Goal: Communication & Community: Connect with others

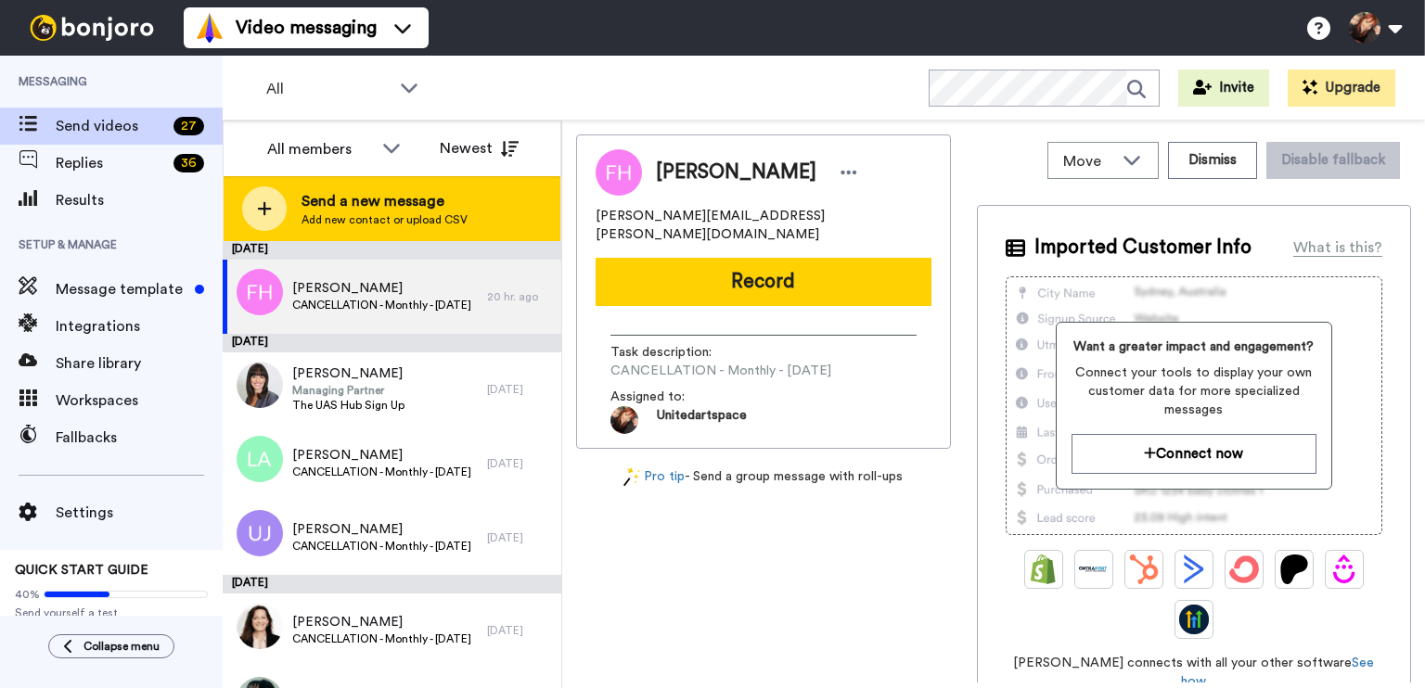
click at [395, 225] on span "Add new contact or upload CSV" at bounding box center [384, 219] width 166 height 15
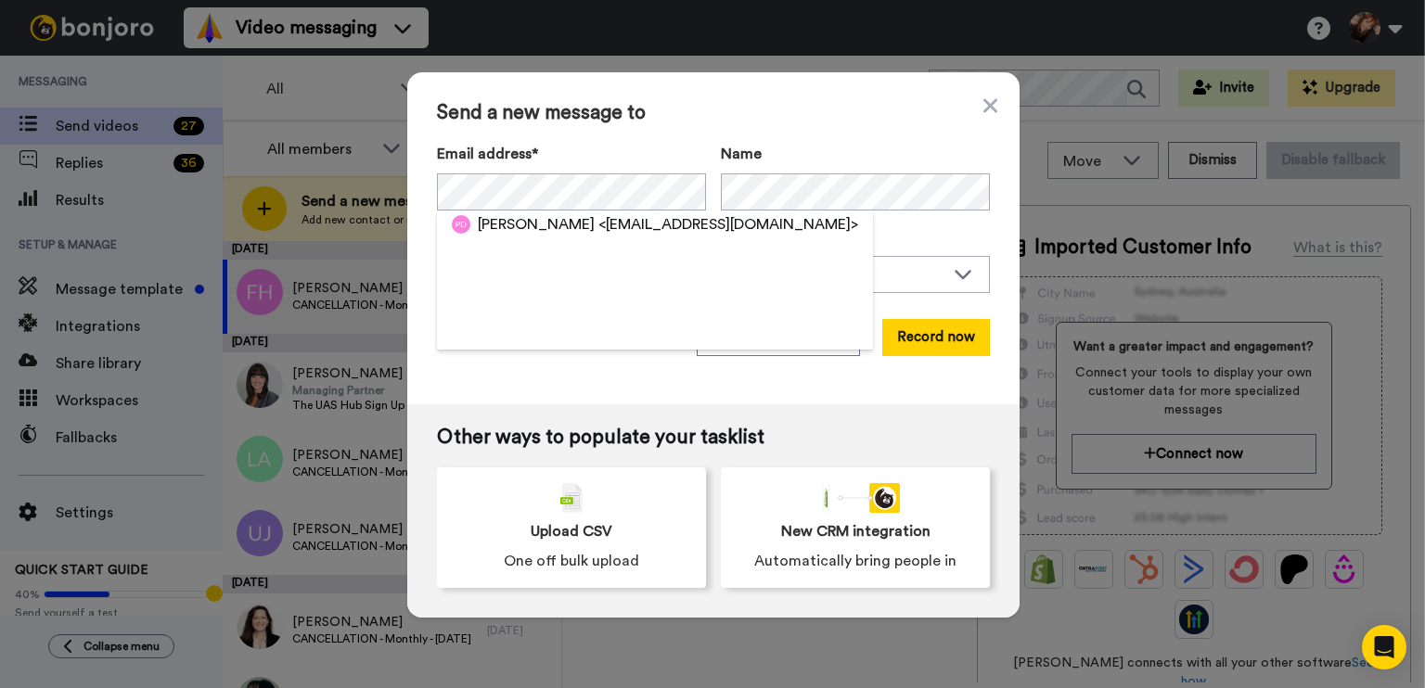
click at [785, 112] on span "Send a new message to" at bounding box center [713, 113] width 553 height 22
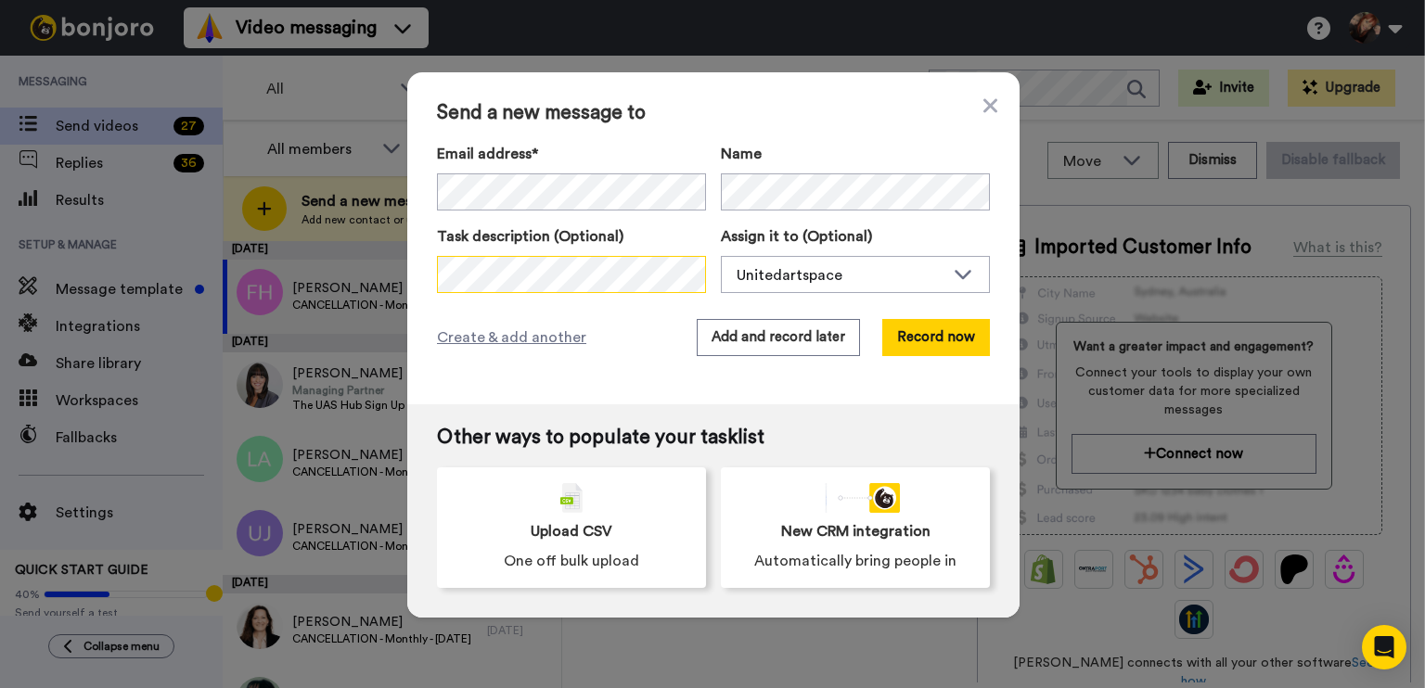
scroll to position [0, 98]
click at [753, 337] on button "Add and record later" at bounding box center [778, 337] width 163 height 37
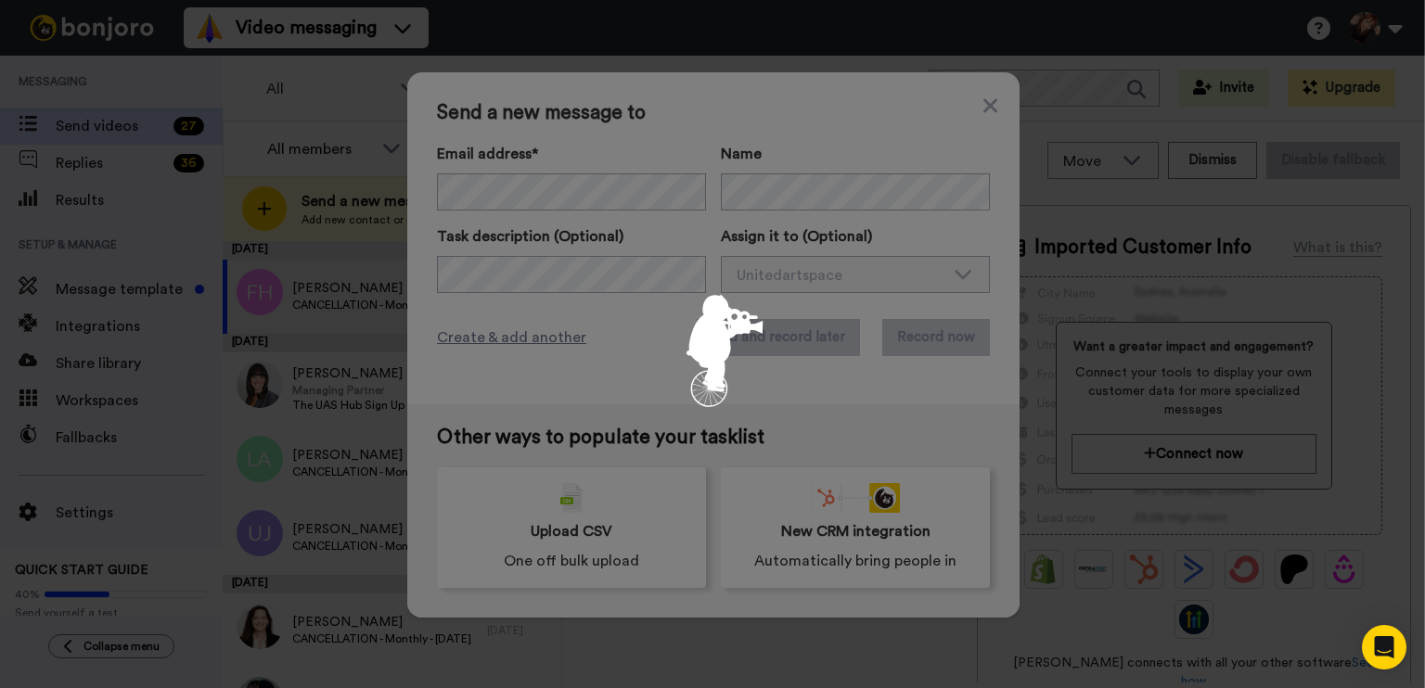
scroll to position [0, 0]
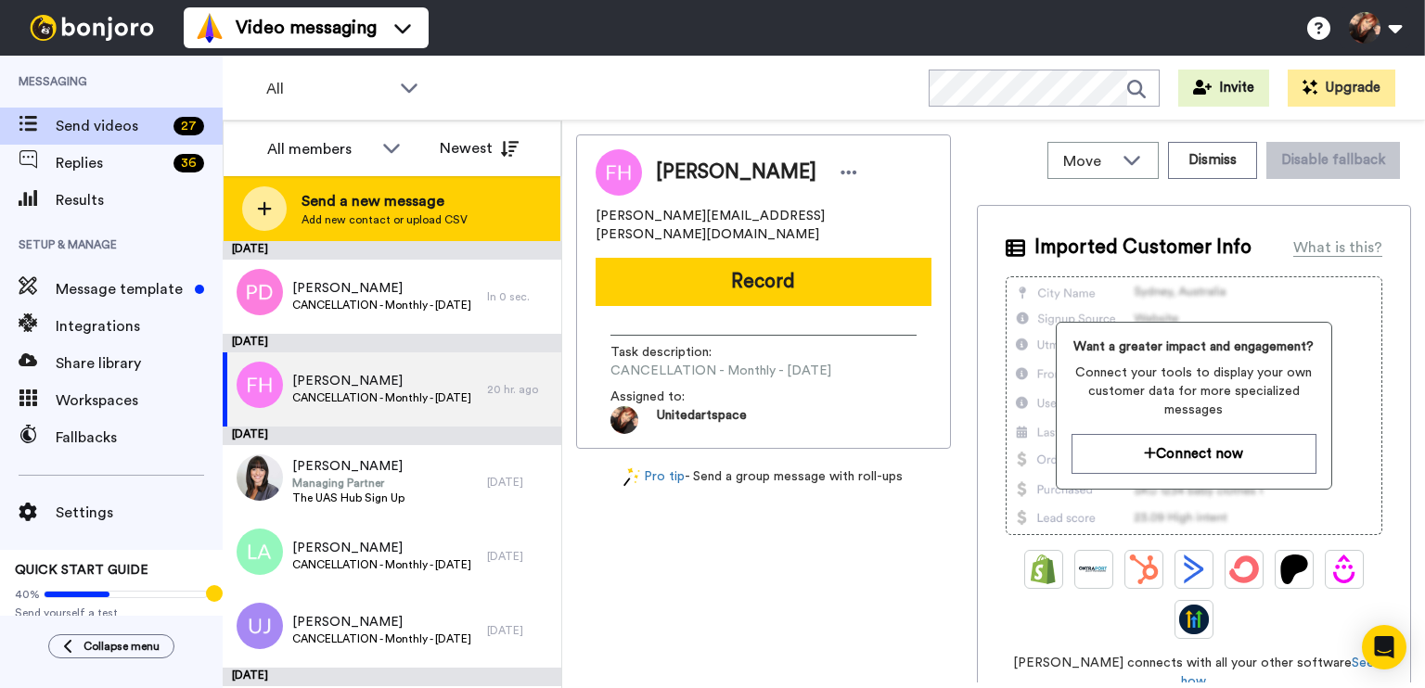
click at [393, 224] on span "Add new contact or upload CSV" at bounding box center [384, 219] width 166 height 15
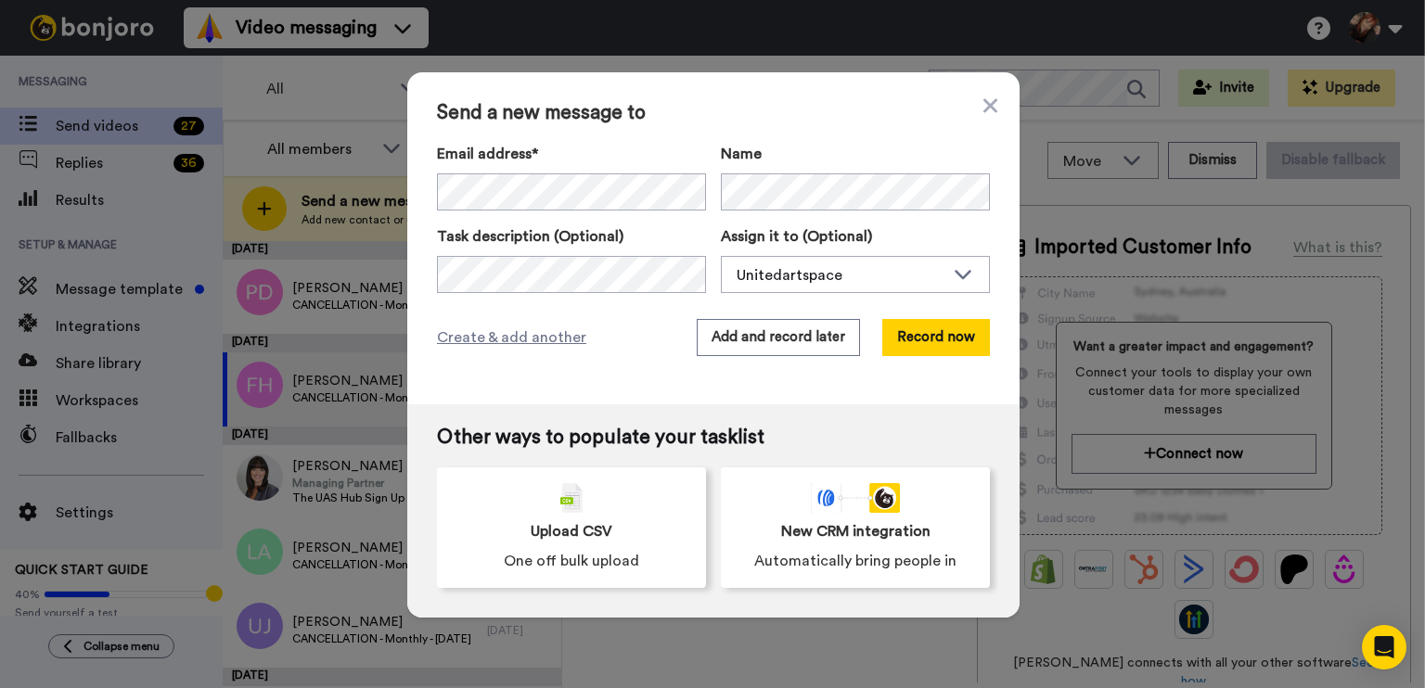
click at [853, 211] on div "Email address* Name Task description (Optional) Assign it to (Optional) Uniteda…" at bounding box center [713, 218] width 553 height 150
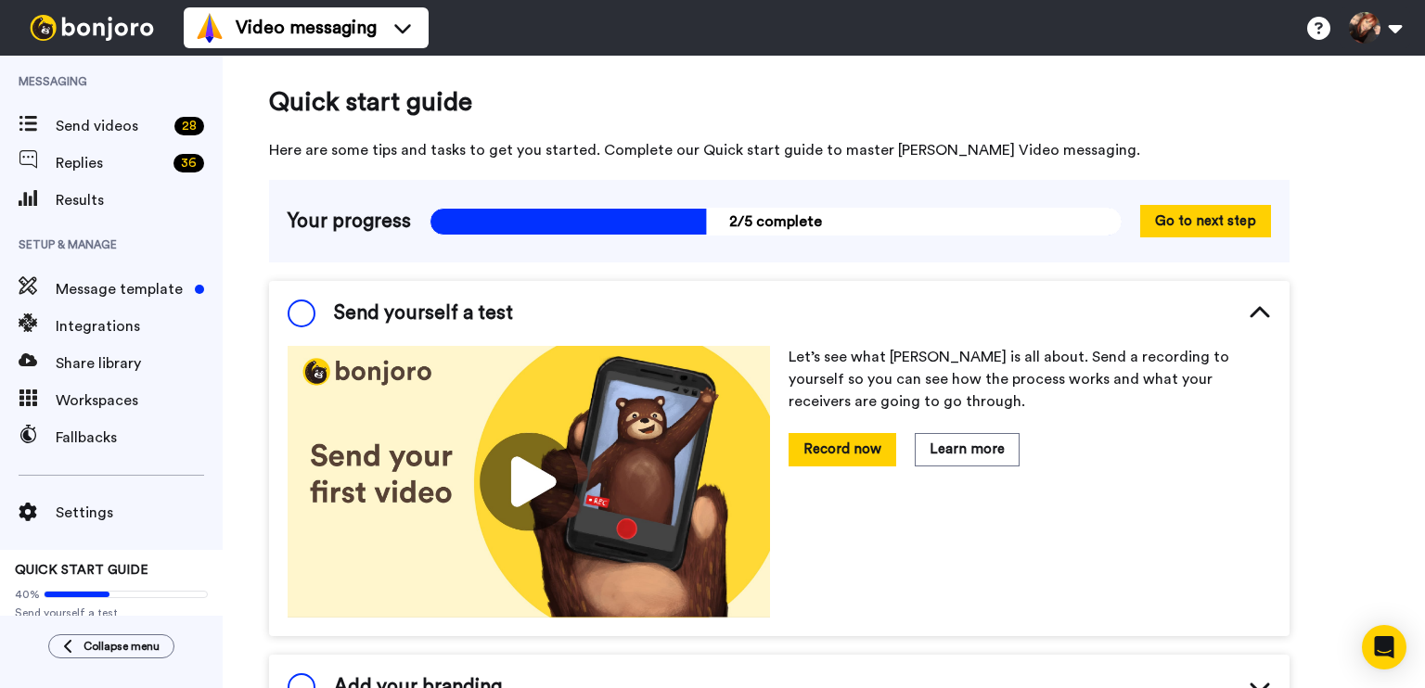
scroll to position [10, 0]
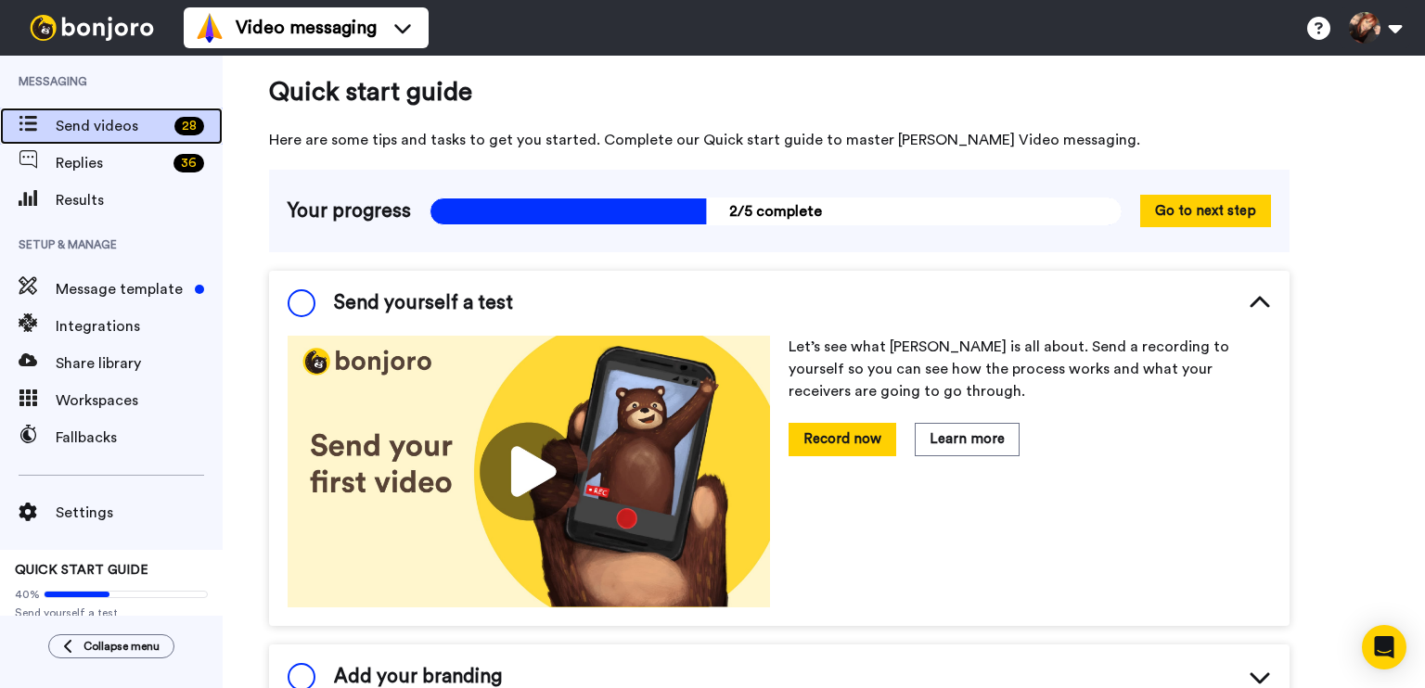
click at [111, 135] on span "Send videos" at bounding box center [111, 126] width 111 height 22
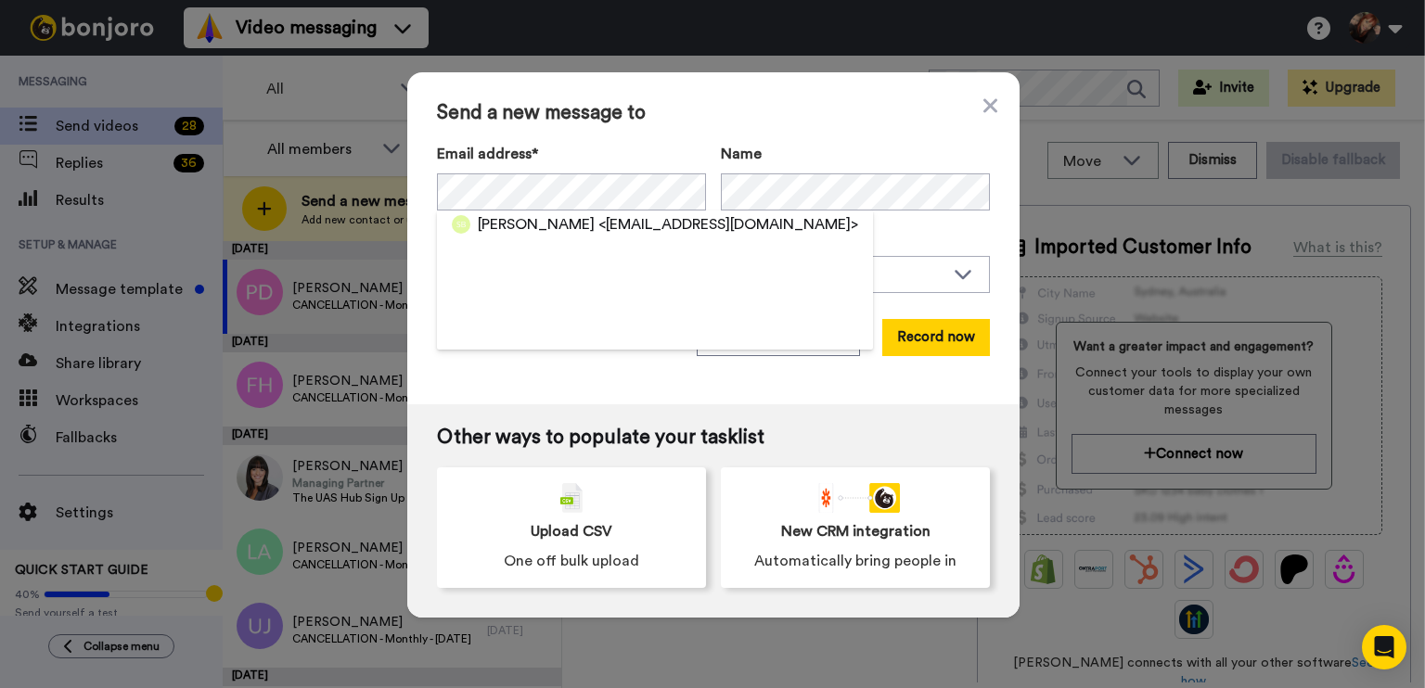
click at [769, 100] on div "Send a new message to Email address* [PERSON_NAME] <[EMAIL_ADDRESS][DOMAIN_NAME…" at bounding box center [713, 238] width 612 height 332
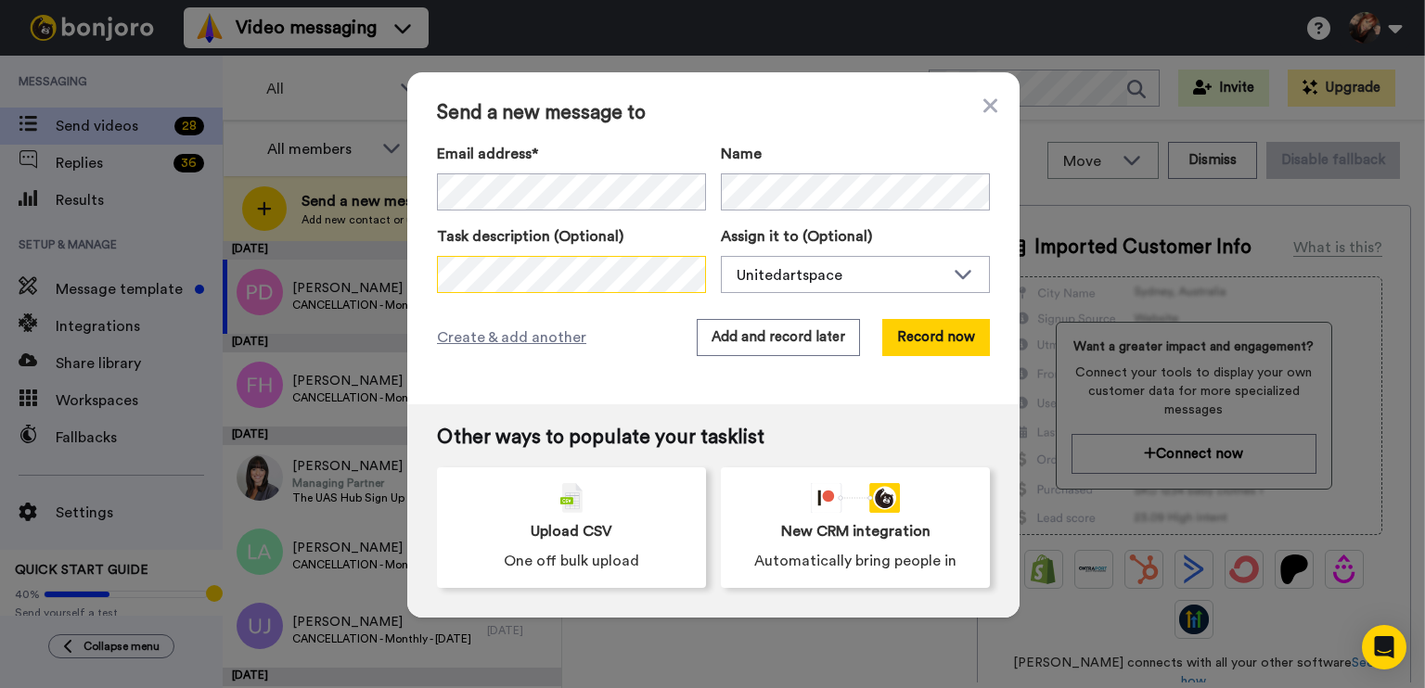
scroll to position [0, 101]
click at [819, 335] on button "Add and record later" at bounding box center [778, 337] width 163 height 37
